Goal: Information Seeking & Learning: Learn about a topic

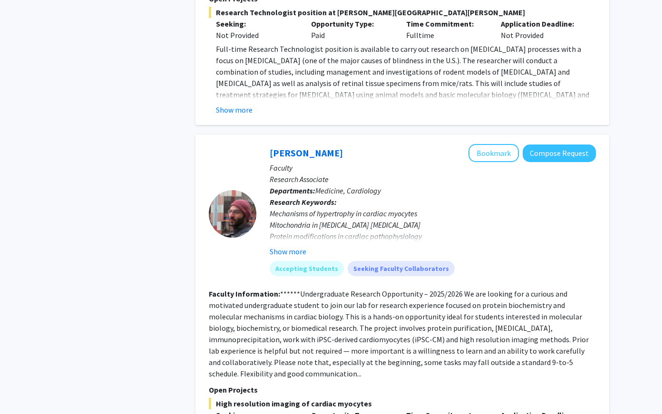
scroll to position [1155, 0]
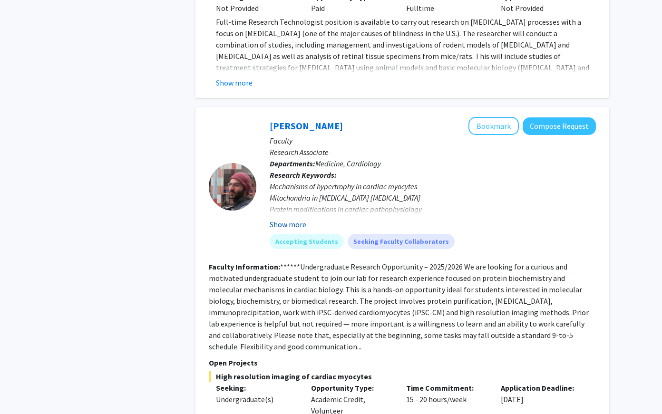
click at [295, 219] on button "Show more" at bounding box center [288, 224] width 37 height 11
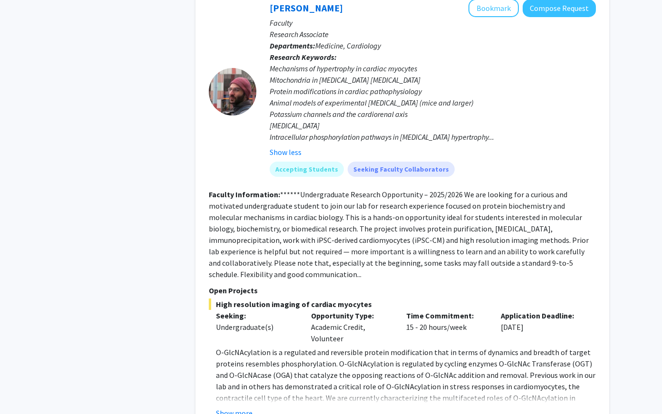
scroll to position [1237, 0]
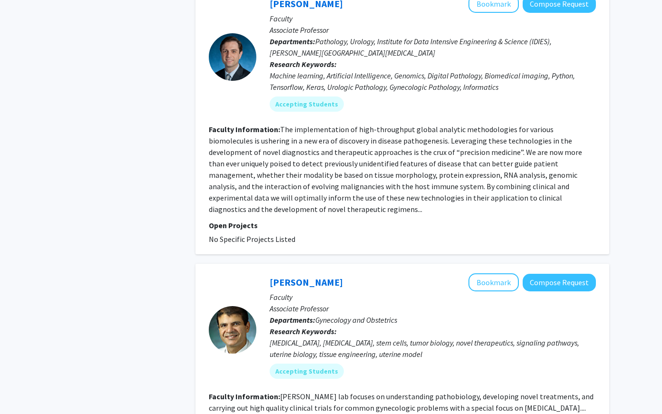
scroll to position [2710, 0]
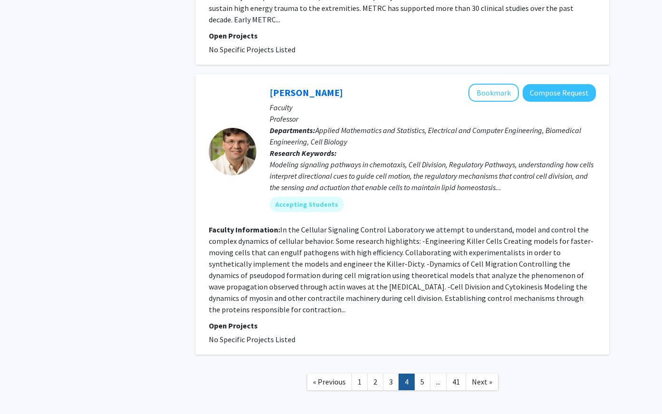
scroll to position [2385, 0]
click at [416, 374] on link "5" at bounding box center [422, 382] width 16 height 17
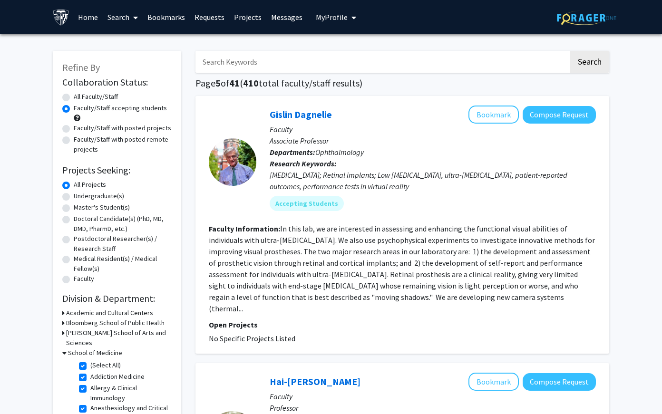
click at [89, 98] on label "All Faculty/Staff" at bounding box center [96, 97] width 44 height 10
click at [80, 98] on input "All Faculty/Staff" at bounding box center [77, 95] width 6 height 6
radio input "true"
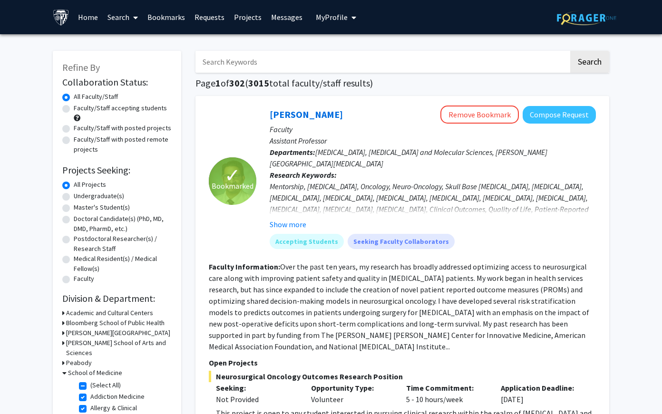
click at [171, 14] on link "Bookmarks" at bounding box center [166, 16] width 47 height 33
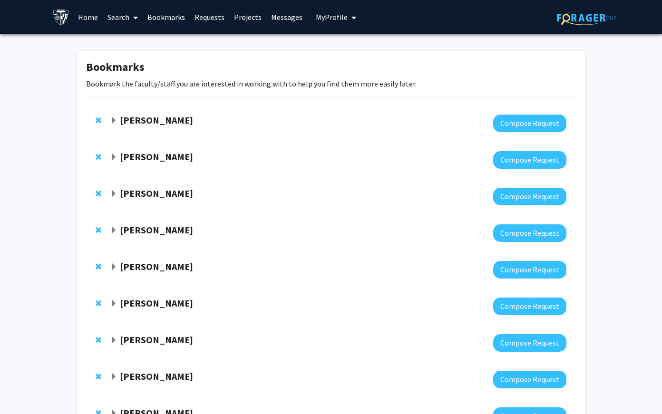
click at [123, 12] on link "Search" at bounding box center [123, 16] width 40 height 33
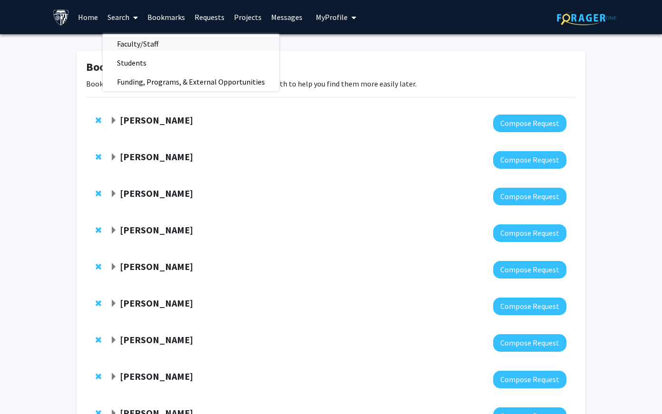
click at [124, 46] on span "Faculty/Staff" at bounding box center [138, 43] width 70 height 19
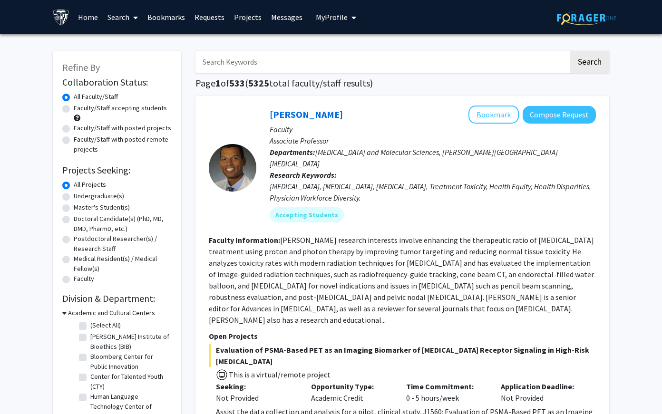
drag, startPoint x: 20, startPoint y: 167, endPoint x: -18, endPoint y: 169, distance: 38.1
click at [0, 169] on html "Skip navigation Home Search Bookmarks Requests Projects Messages My Profile Ash…" at bounding box center [331, 207] width 662 height 414
click at [472, 66] on input "Search Keywords" at bounding box center [381, 62] width 373 height 22
type input "neuro"
click at [570, 51] on button "Search" at bounding box center [589, 62] width 39 height 22
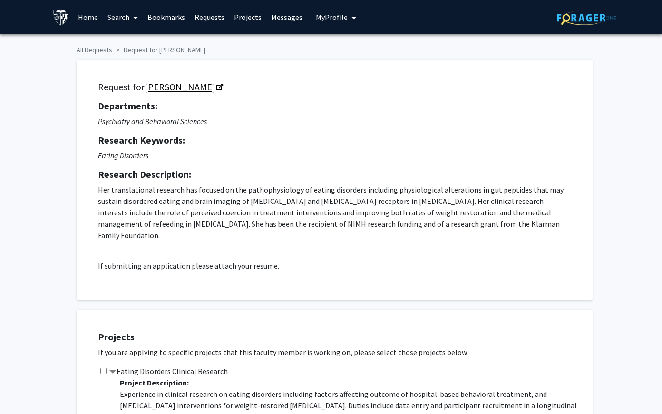
click at [180, 88] on link "[PERSON_NAME]" at bounding box center [183, 87] width 77 height 12
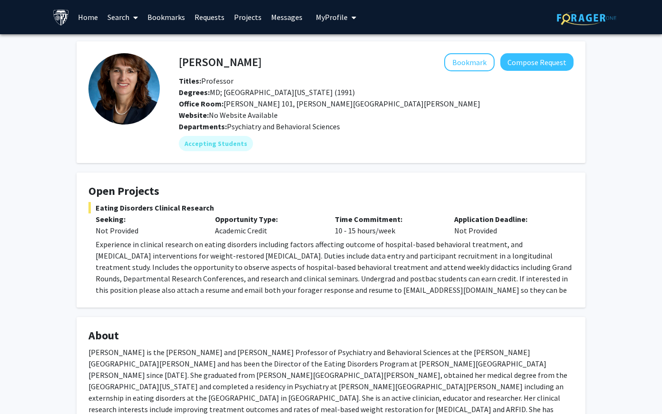
click at [281, 115] on div "Website: No Website Available" at bounding box center [376, 114] width 409 height 11
drag, startPoint x: 253, startPoint y: 62, endPoint x: 178, endPoint y: 58, distance: 75.7
click at [178, 58] on div "Angela Guarda Bookmark Compose Request" at bounding box center [376, 62] width 409 height 18
drag, startPoint x: 178, startPoint y: 58, endPoint x: 252, endPoint y: 60, distance: 74.2
click at [252, 61] on div "Angela Guarda Bookmark Compose Request" at bounding box center [376, 62] width 409 height 18
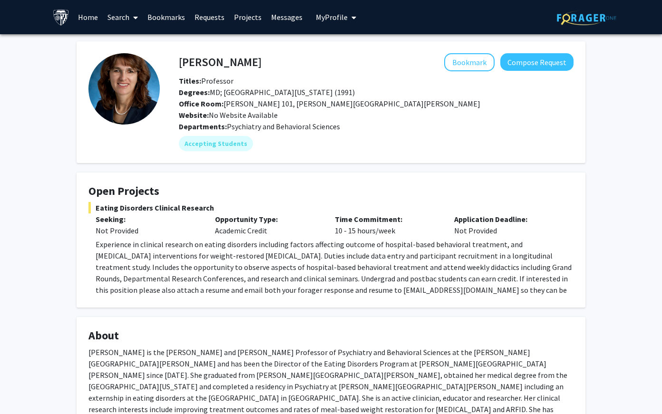
click at [261, 60] on div "Bookmark Compose Request" at bounding box center [417, 62] width 312 height 18
drag, startPoint x: 248, startPoint y: 61, endPoint x: 179, endPoint y: 58, distance: 68.5
click at [179, 58] on h4 "Angela Guarda" at bounding box center [220, 62] width 83 height 18
copy h4 "Angela Guarda"
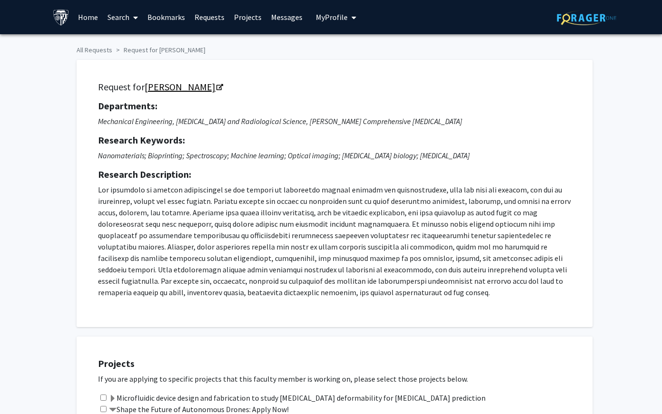
click at [187, 88] on link "[PERSON_NAME]" at bounding box center [183, 87] width 77 height 12
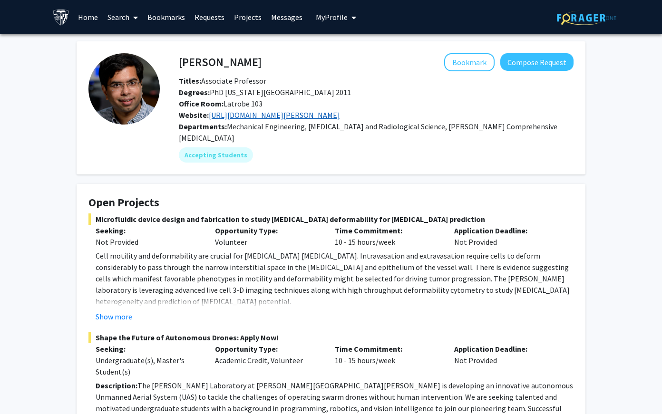
click at [271, 116] on link "[URL][DOMAIN_NAME][PERSON_NAME]" at bounding box center [274, 115] width 131 height 10
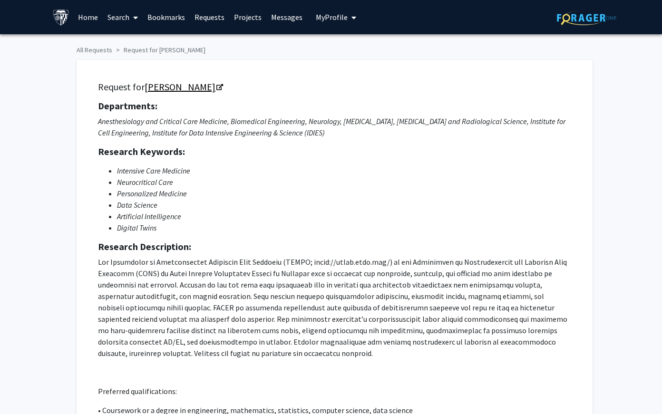
click at [196, 86] on link "Robert Stevens" at bounding box center [183, 87] width 77 height 12
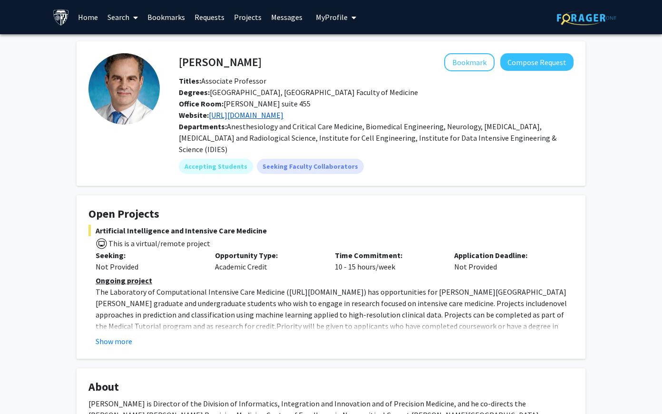
click at [243, 115] on link "[URL][DOMAIN_NAME]" at bounding box center [246, 115] width 75 height 10
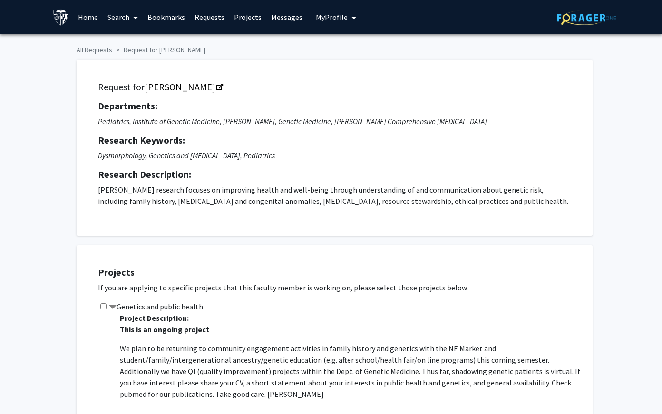
scroll to position [42, 0]
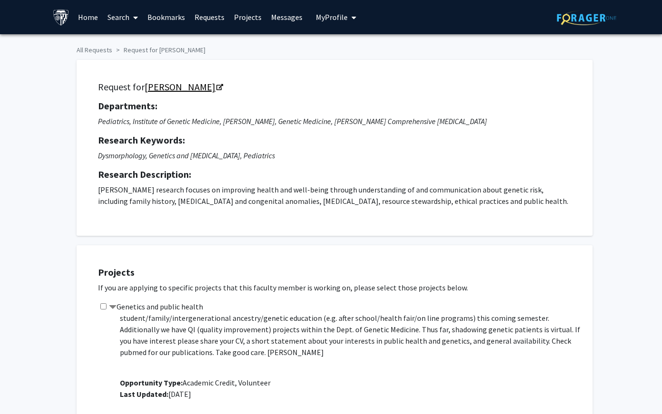
click at [184, 90] on link "[PERSON_NAME]" at bounding box center [183, 87] width 77 height 12
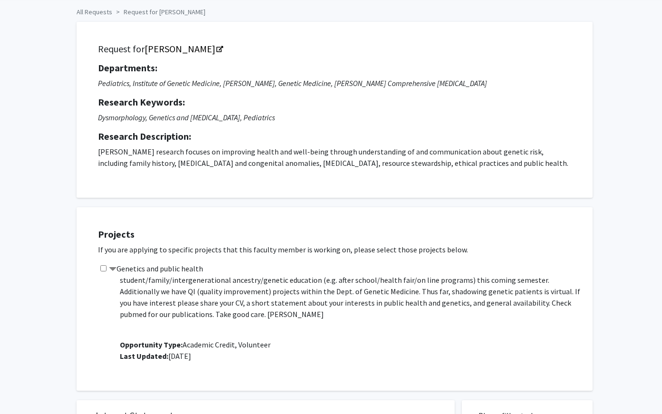
scroll to position [141, 0]
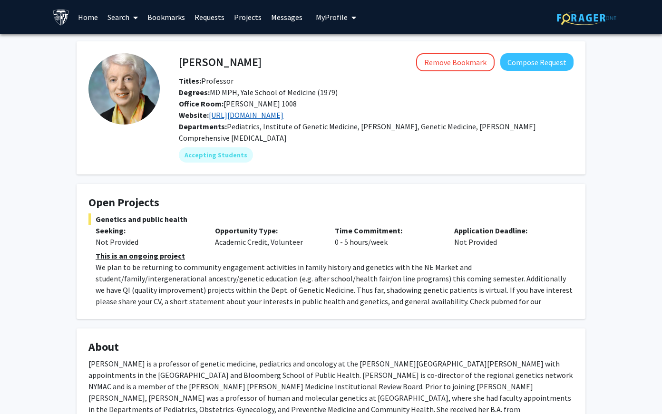
click at [283, 116] on link "[URL][DOMAIN_NAME]" at bounding box center [246, 115] width 75 height 10
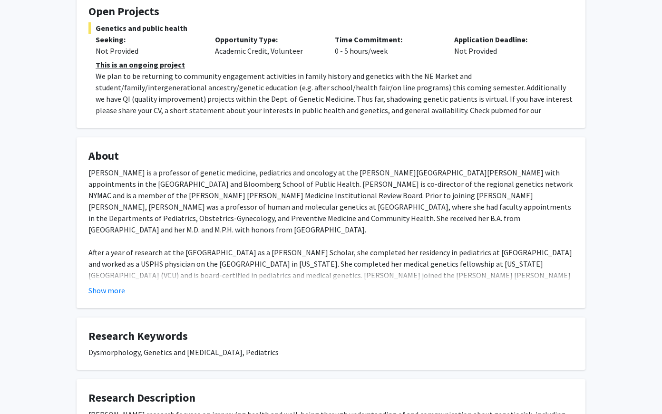
scroll to position [232, 0]
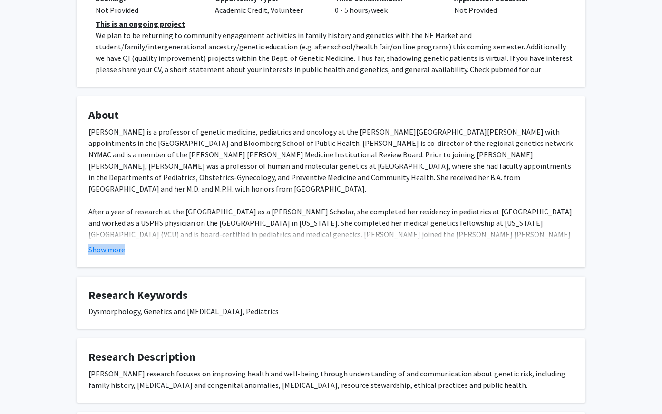
drag, startPoint x: 100, startPoint y: 272, endPoint x: 114, endPoint y: 258, distance: 19.5
click at [114, 258] on div "Joann Bodurtha Remove Bookmark Compose Request Titles: Professor Degrees: MD MP…" at bounding box center [330, 140] width 523 height 663
click at [113, 245] on button "Show more" at bounding box center [106, 249] width 37 height 11
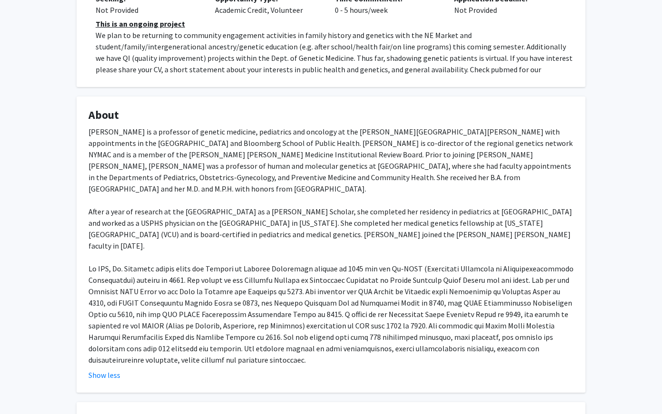
click at [114, 256] on div "Dr. Joann Bodurtha is a professor of genetic medicine, pediatrics and oncology …" at bounding box center [330, 246] width 485 height 240
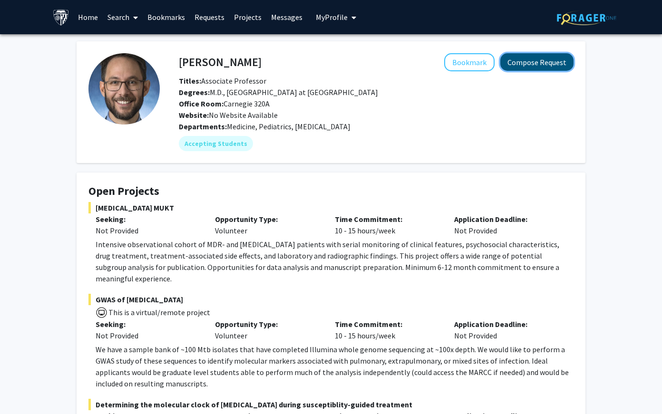
click at [565, 65] on button "Compose Request" at bounding box center [536, 62] width 73 height 18
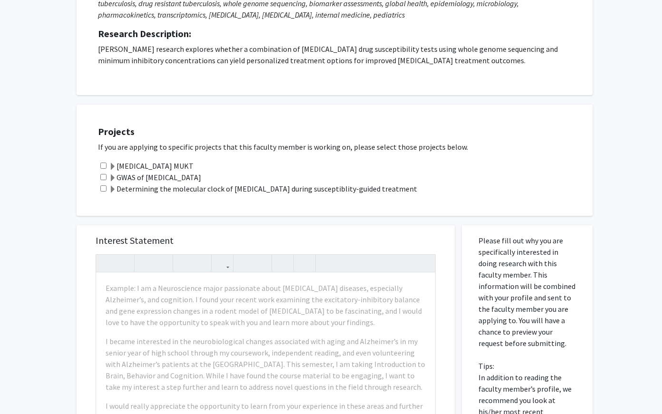
scroll to position [158, 0]
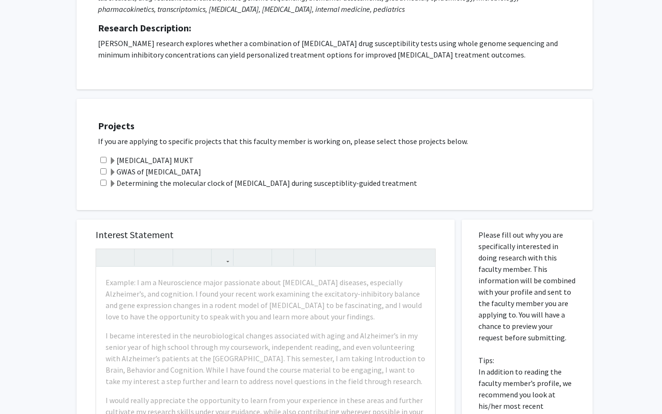
click at [225, 183] on label "Determining the molecular clock of [MEDICAL_DATA] during susceptiblity-guided t…" at bounding box center [263, 182] width 308 height 11
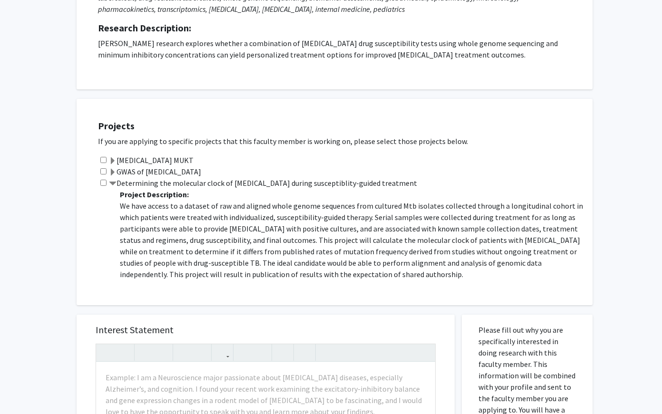
scroll to position [57, 0]
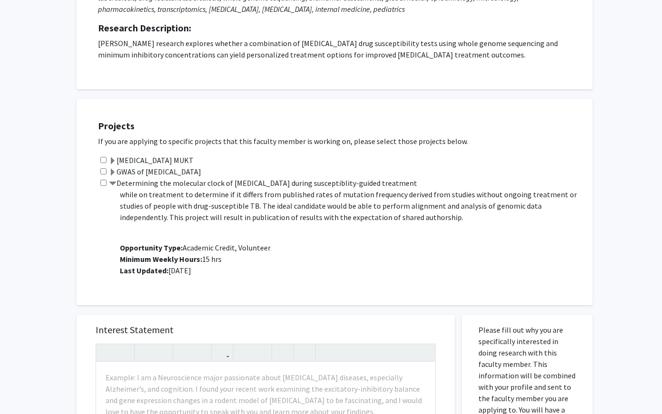
click at [196, 170] on label "GWAS of [MEDICAL_DATA]" at bounding box center [155, 171] width 92 height 11
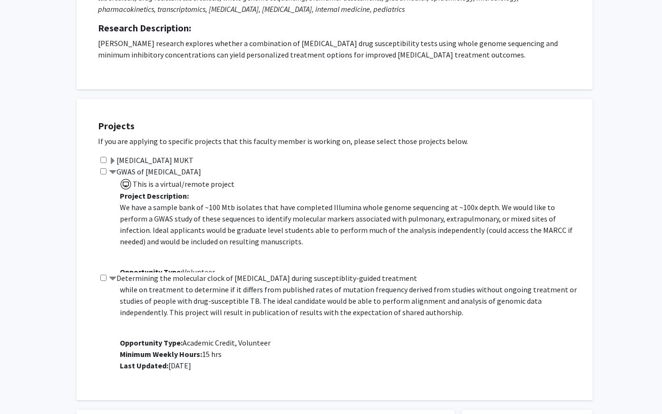
scroll to position [35, 0]
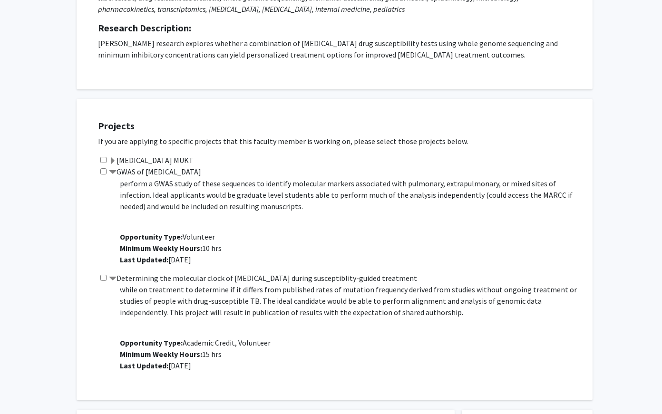
click at [152, 158] on label "[MEDICAL_DATA] MUKT" at bounding box center [151, 160] width 85 height 11
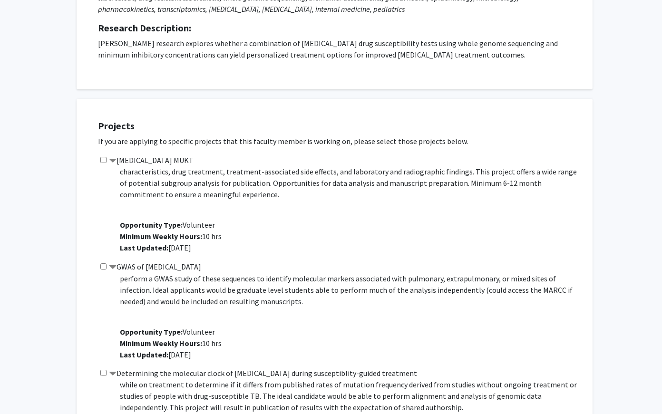
scroll to position [0, 0]
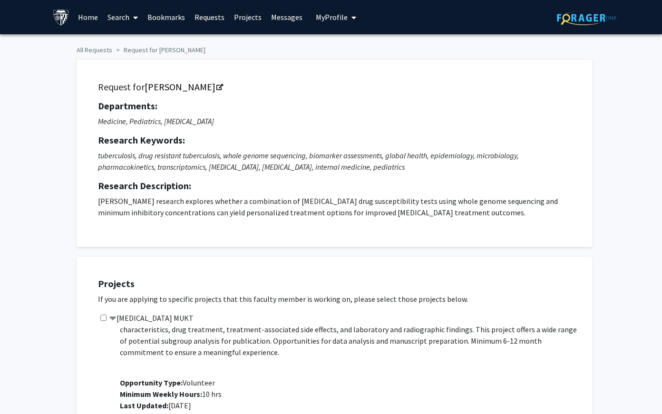
click at [192, 80] on div "Request for [PERSON_NAME] Departments: Medicine, Pediatrics, [MEDICAL_DATA] Res…" at bounding box center [334, 154] width 492 height 164
